Goal: Information Seeking & Learning: Learn about a topic

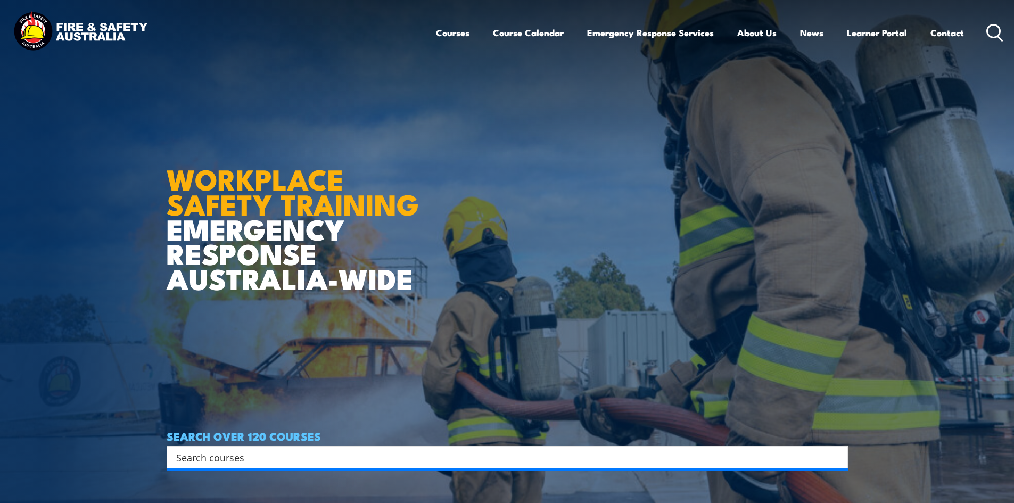
click at [416, 450] on input "Search input" at bounding box center [500, 457] width 648 height 16
type input "skills and drills"
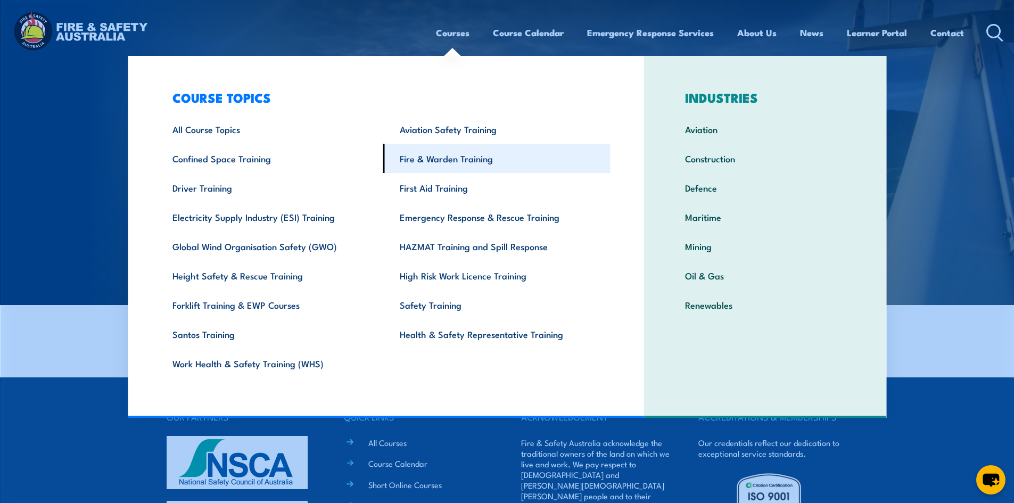
click at [444, 161] on link "Fire & Warden Training" at bounding box center [496, 158] width 227 height 29
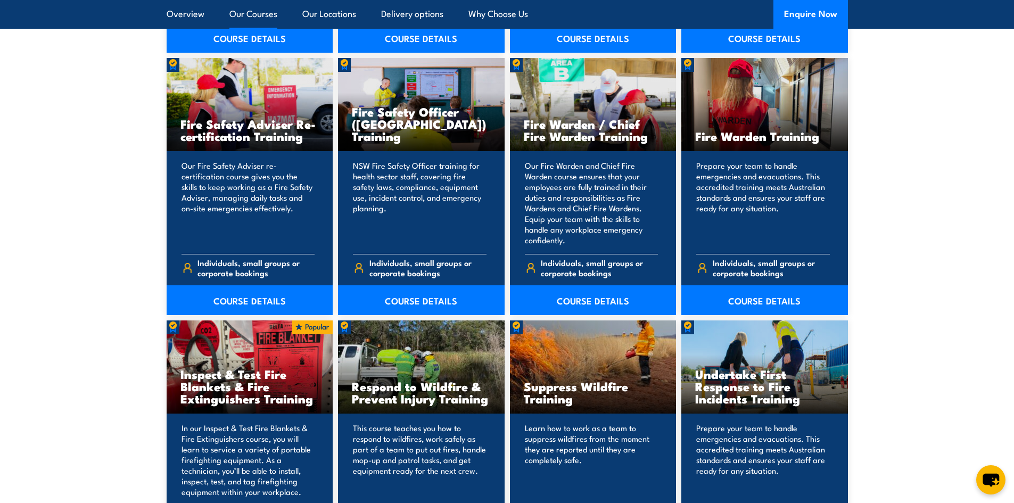
scroll to position [1330, 0]
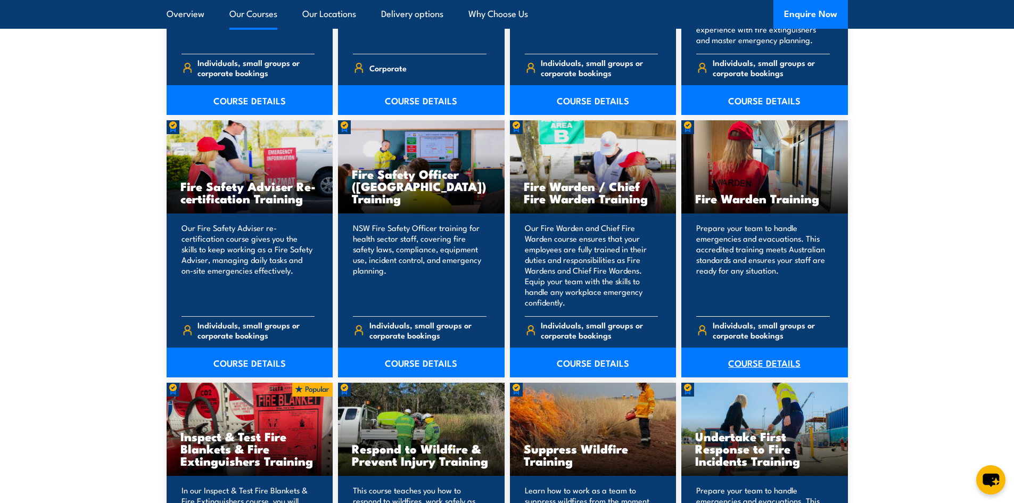
click at [759, 358] on link "COURSE DETAILS" at bounding box center [764, 362] width 167 height 30
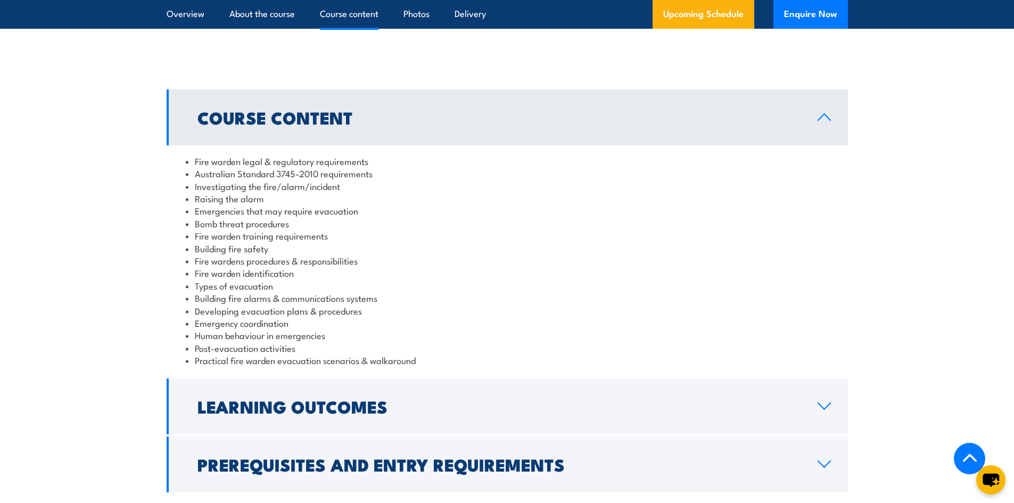
scroll to position [1064, 0]
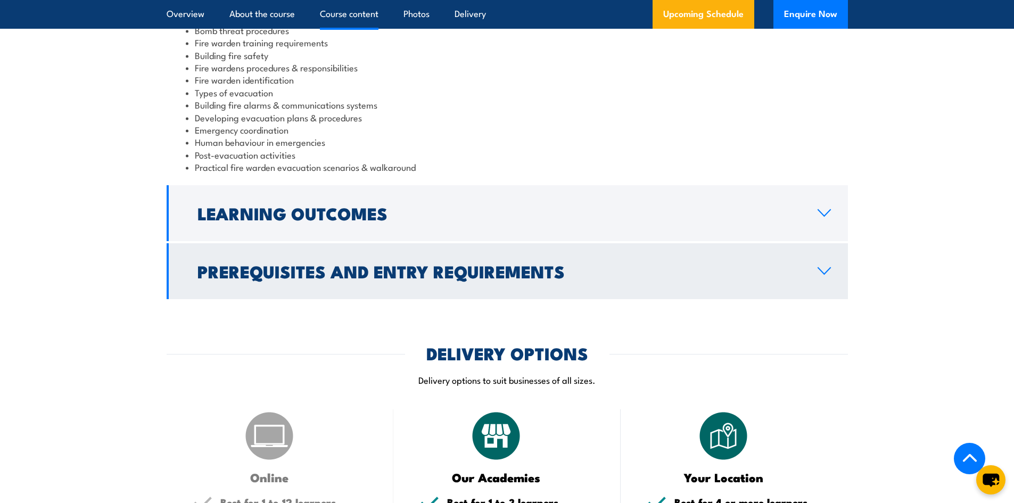
click at [445, 269] on h2 "Prerequisites and Entry Requirements" at bounding box center [498, 270] width 603 height 15
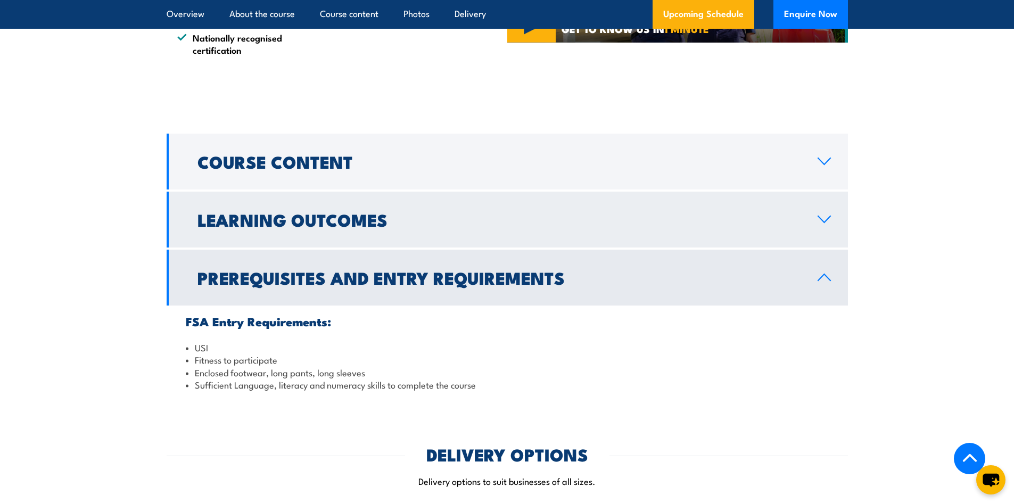
scroll to position [967, 0]
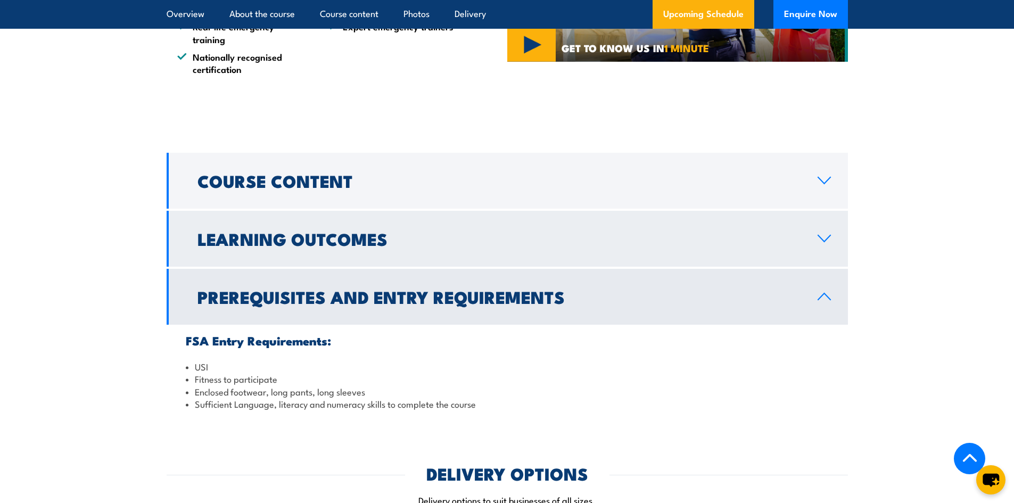
click at [339, 240] on h2 "Learning Outcomes" at bounding box center [498, 238] width 603 height 15
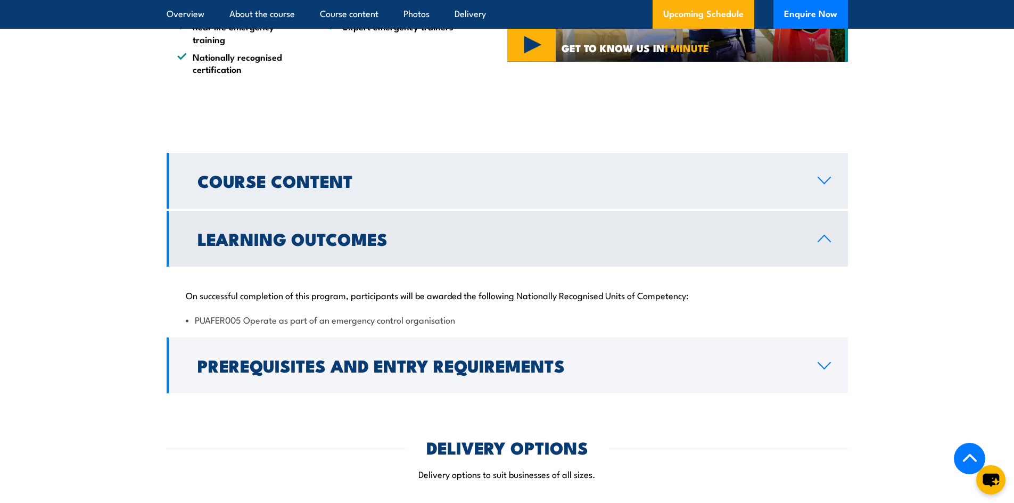
click at [407, 186] on h2 "Course Content" at bounding box center [498, 180] width 603 height 15
